Goal: Task Accomplishment & Management: Complete application form

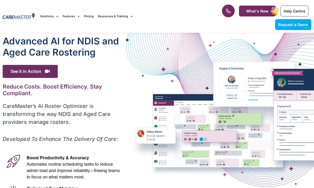
click at [258, 13] on link "What's New" at bounding box center [257, 11] width 37 height 11
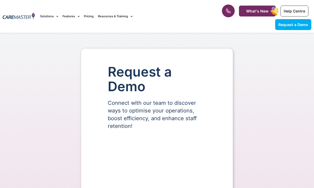
select select "**"
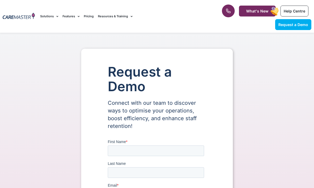
click at [230, 12] on icon at bounding box center [228, 10] width 5 height 5
